Goal: Information Seeking & Learning: Learn about a topic

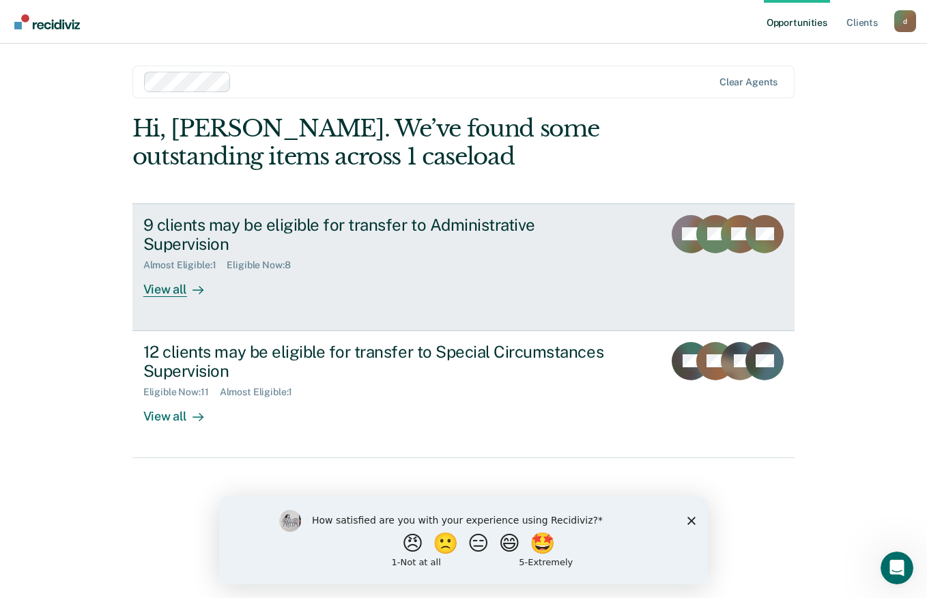
click at [145, 271] on div "View all" at bounding box center [181, 284] width 76 height 27
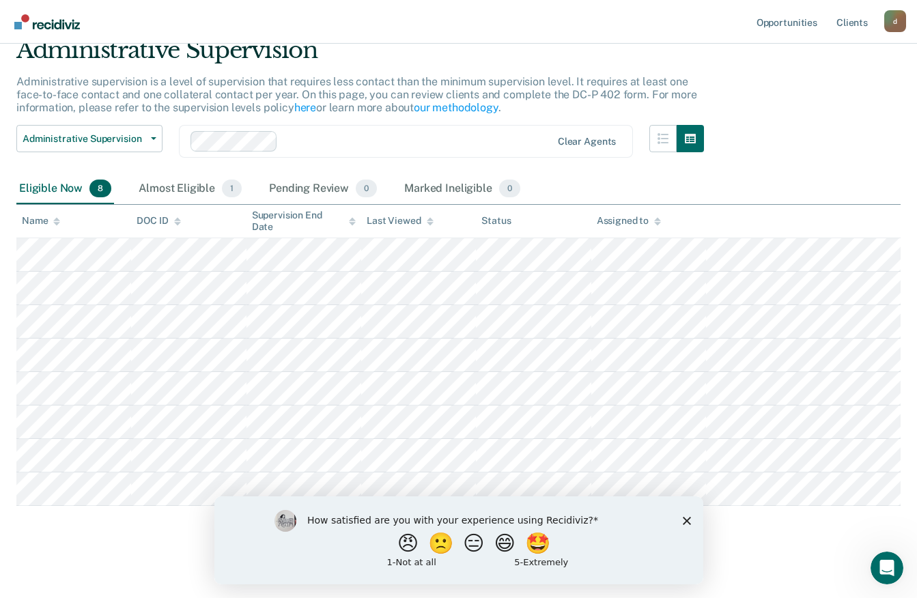
scroll to position [64, 0]
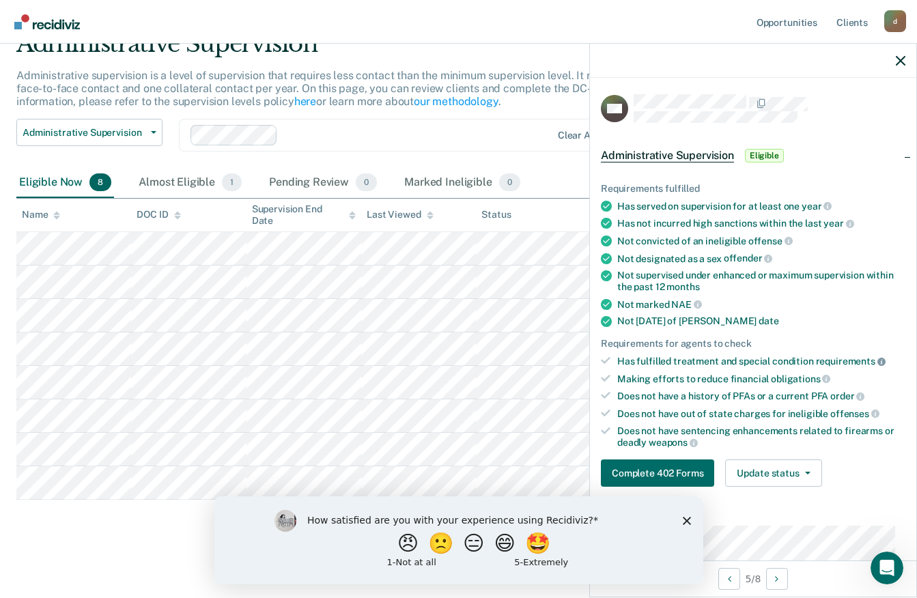
click at [878, 360] on icon at bounding box center [881, 362] width 8 height 8
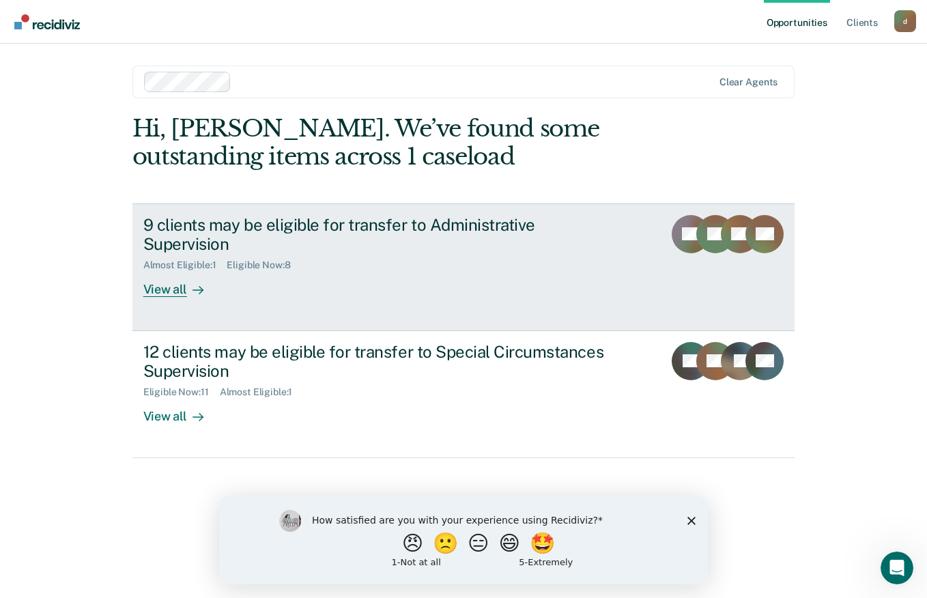
click at [171, 271] on div "View all" at bounding box center [181, 284] width 76 height 27
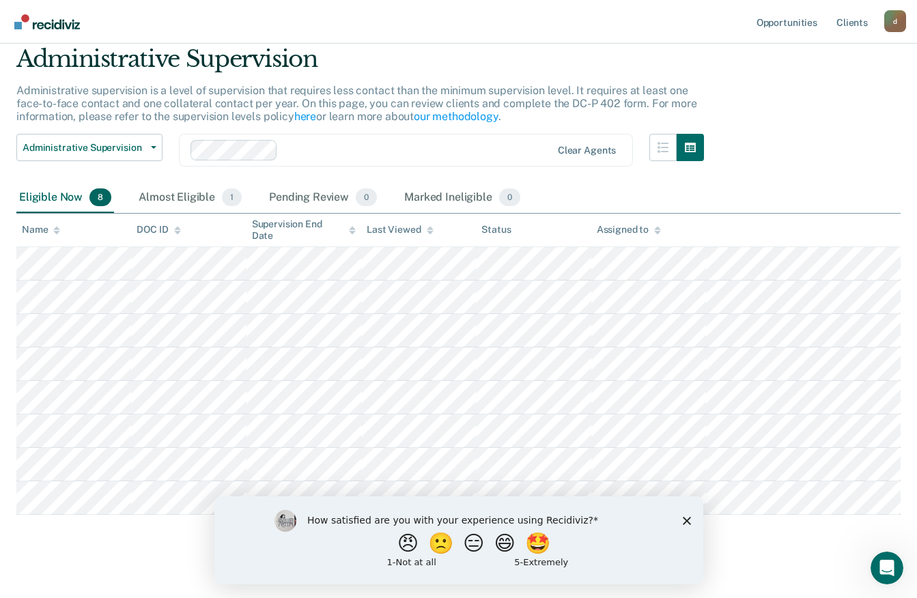
scroll to position [64, 0]
